Goal: Information Seeking & Learning: Learn about a topic

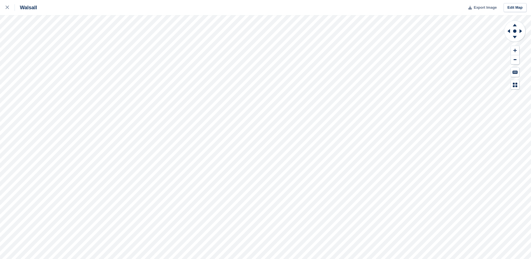
click at [480, 8] on span "Export Image" at bounding box center [484, 8] width 23 height 6
click at [516, 52] on button at bounding box center [515, 50] width 8 height 9
click at [516, 52] on icon at bounding box center [514, 50] width 3 height 4
click at [515, 36] on icon at bounding box center [515, 37] width 4 height 3
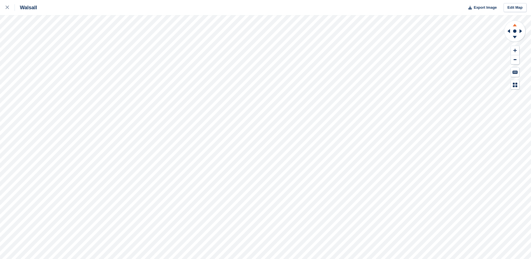
click at [513, 27] on icon at bounding box center [514, 24] width 15 height 7
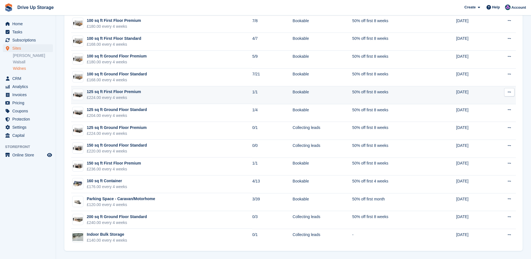
scroll to position [256, 0]
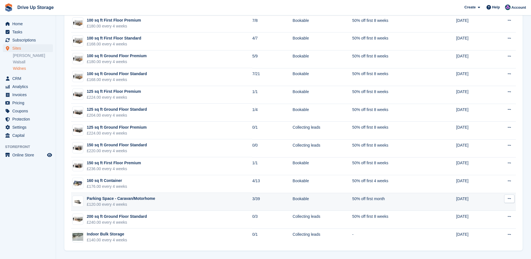
click at [123, 201] on div "£120.00 every 4 weeks" at bounding box center [121, 204] width 68 height 6
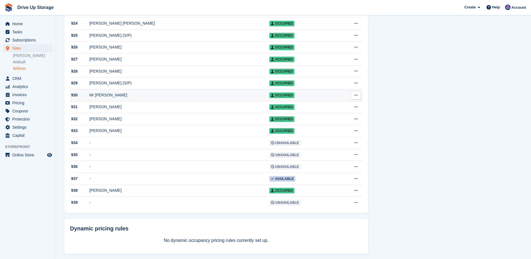
scroll to position [420, 0]
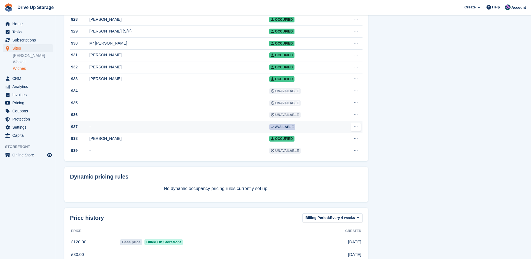
click at [269, 130] on span "Available" at bounding box center [282, 127] width 26 height 6
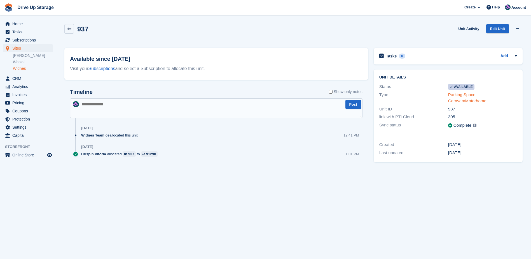
click at [486, 95] on link "Parking Space - Caravan/Motorhome" at bounding box center [467, 97] width 38 height 11
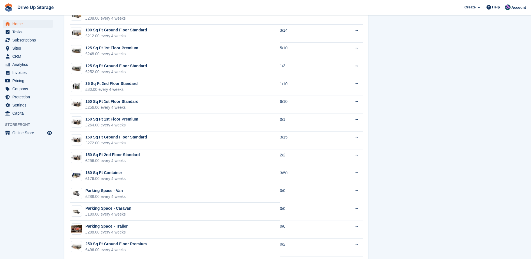
scroll to position [783, 0]
